Goal: Task Accomplishment & Management: Manage account settings

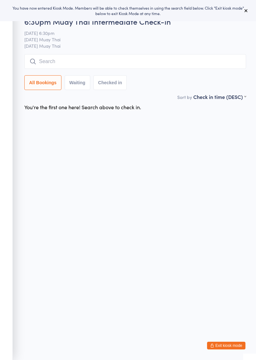
click at [86, 61] on input "search" at bounding box center [135, 61] width 222 height 15
type input "C"
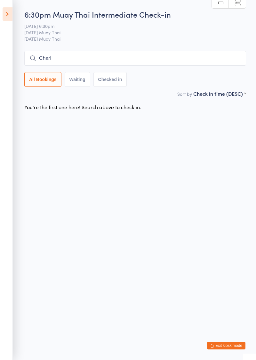
type input "Charl"
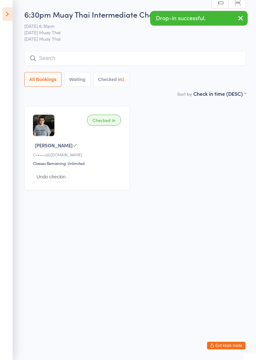
click at [49, 177] on button "Undo checkin" at bounding box center [51, 177] width 36 height 10
click at [200, 58] on input "search" at bounding box center [135, 58] width 222 height 15
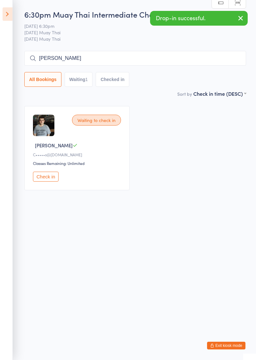
type input "[PERSON_NAME]"
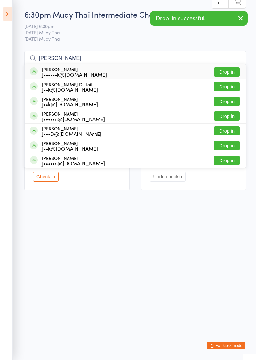
type input "[PERSON_NAME]"
click at [227, 88] on button "Drop in" at bounding box center [227, 86] width 26 height 9
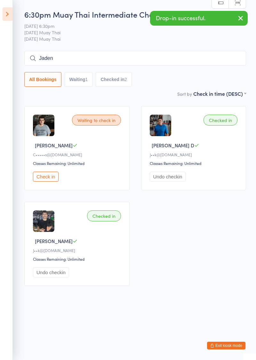
type input "Jaden"
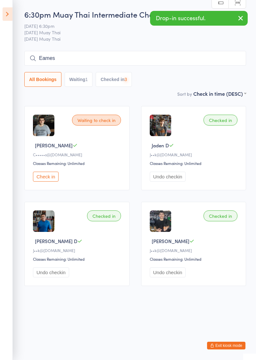
type input "Eames"
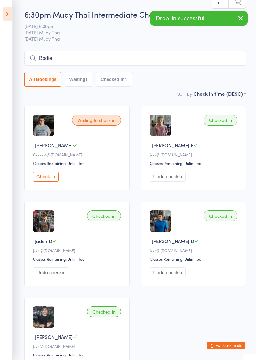
type input "Bodie"
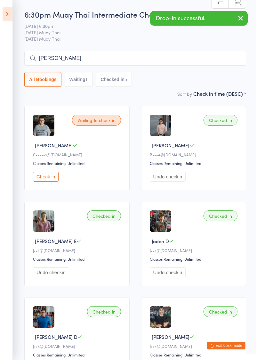
type input "[PERSON_NAME]"
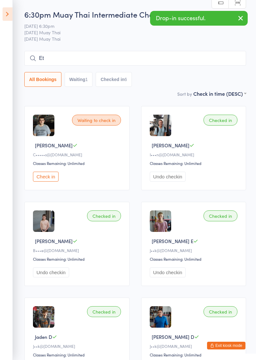
type input "E"
click at [171, 177] on button "Undo checkin" at bounding box center [168, 177] width 36 height 10
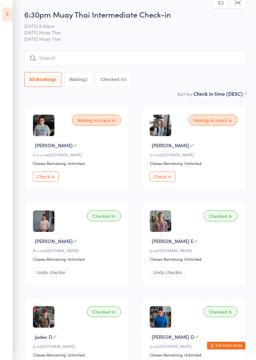
click at [151, 65] on input "search" at bounding box center [135, 58] width 222 height 15
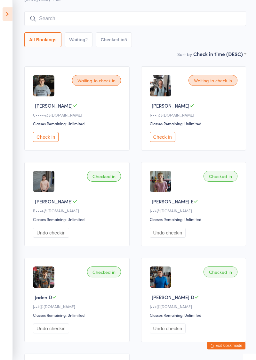
scroll to position [51, 0]
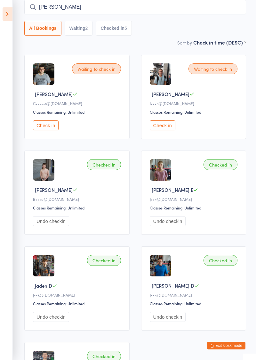
type input "[PERSON_NAME]"
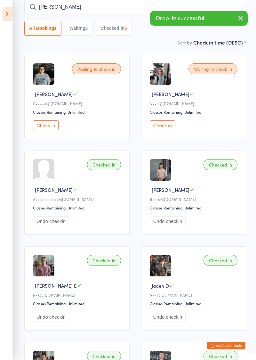
type input "[PERSON_NAME]"
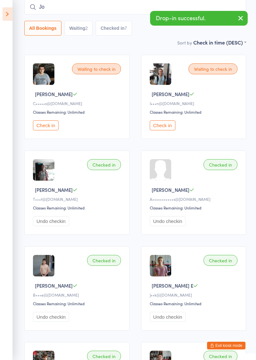
type input "Jo"
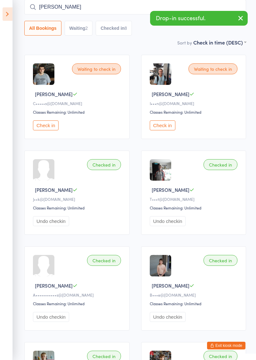
type input "[PERSON_NAME]"
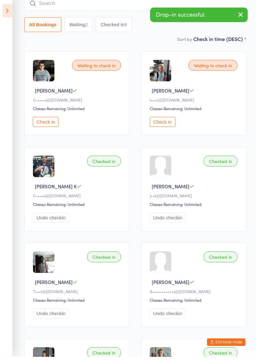
click at [11, 14] on icon at bounding box center [8, 13] width 10 height 13
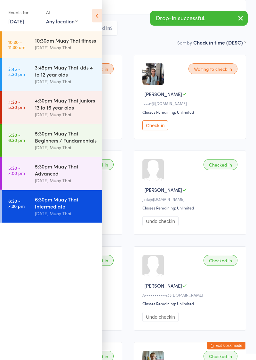
click at [230, 348] on button "Exit kiosk mode" at bounding box center [226, 346] width 38 height 8
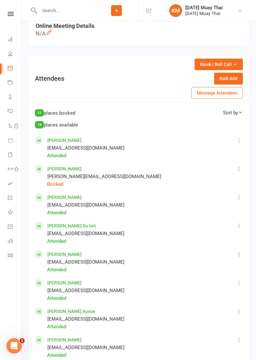
scroll to position [314, 0]
click at [240, 170] on icon at bounding box center [239, 168] width 6 height 6
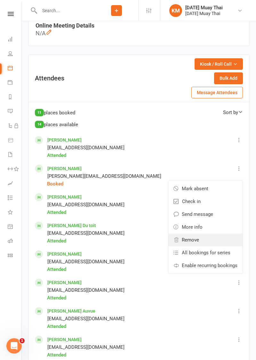
click at [199, 241] on span "Remove" at bounding box center [190, 240] width 17 height 8
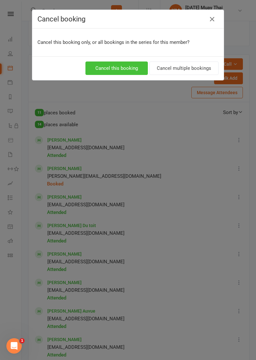
click at [131, 69] on button "Cancel this booking" at bounding box center [116, 67] width 62 height 13
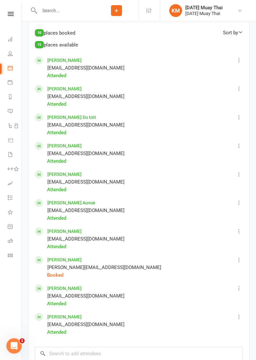
scroll to position [393, 0]
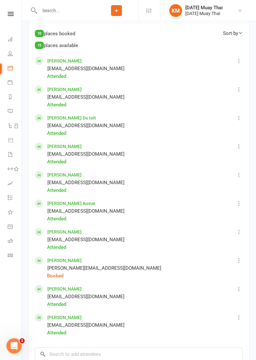
click at [241, 259] on icon at bounding box center [239, 260] width 6 height 6
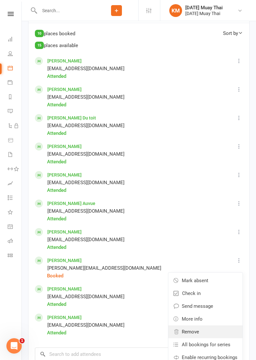
click at [194, 334] on span "Remove" at bounding box center [190, 332] width 17 height 8
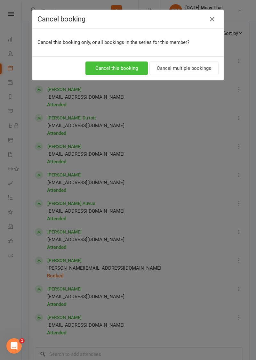
click at [127, 70] on button "Cancel this booking" at bounding box center [116, 67] width 62 height 13
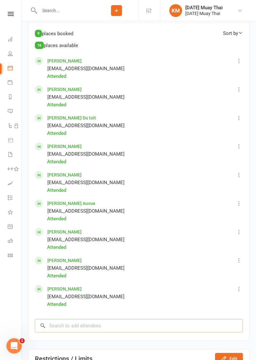
click at [59, 329] on input "search" at bounding box center [139, 325] width 208 height 13
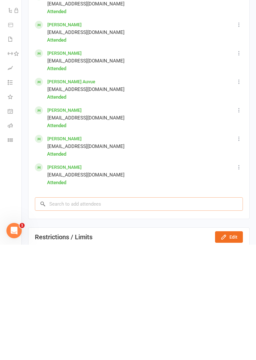
scroll to position [467, 0]
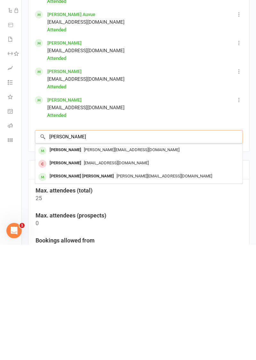
type input "Josef"
click at [48, 266] on div "[PERSON_NAME]" at bounding box center [65, 265] width 37 height 9
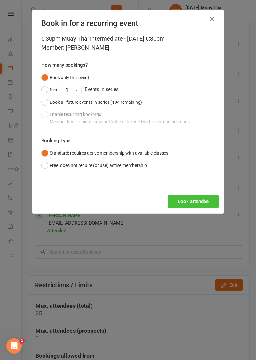
click at [184, 200] on button "Book attendee" at bounding box center [193, 201] width 51 height 13
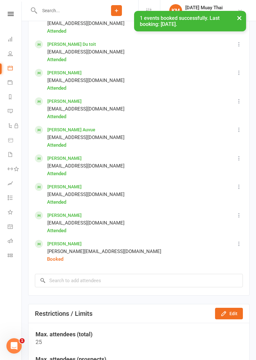
click at [240, 243] on icon at bounding box center [239, 243] width 6 height 6
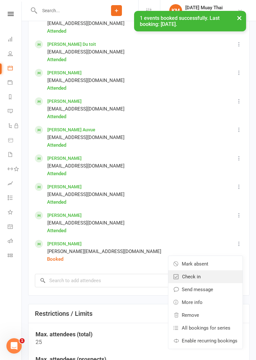
click at [202, 277] on link "Check in" at bounding box center [205, 276] width 74 height 13
